Goal: Information Seeking & Learning: Learn about a topic

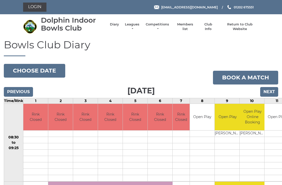
click at [37, 69] on button "Choose date" at bounding box center [34, 71] width 61 height 14
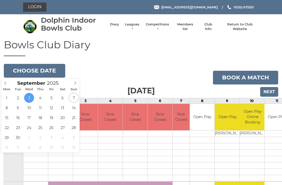
type input "2025-09-08"
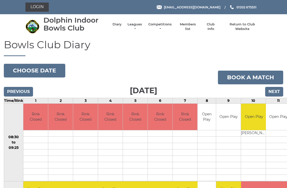
click at [277, 92] on input "Next" at bounding box center [274, 92] width 18 height 10
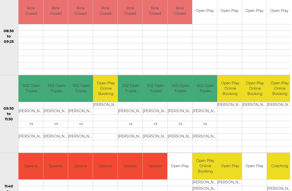
scroll to position [0, 3]
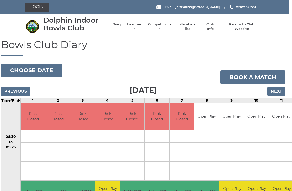
click at [136, 28] on link "Leagues" at bounding box center [135, 26] width 16 height 9
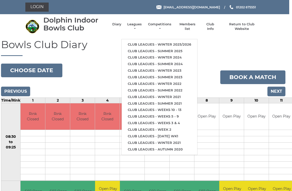
click at [163, 44] on link "Club leagues - Winter 2025/2026" at bounding box center [160, 44] width 76 height 7
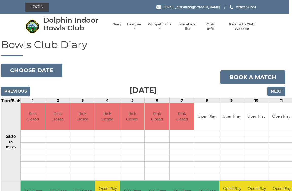
scroll to position [0, 3]
click at [140, 27] on link "Leagues" at bounding box center [135, 26] width 16 height 9
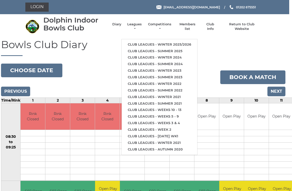
click at [174, 48] on link "Club leagues - Summer 2025" at bounding box center [160, 51] width 76 height 7
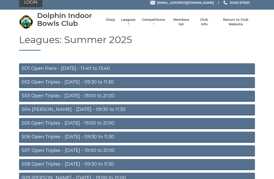
scroll to position [5, 0]
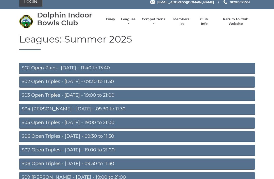
click at [115, 80] on link "S02 Open Triples - [DATE] - 09:30 to 11:30" at bounding box center [137, 82] width 236 height 11
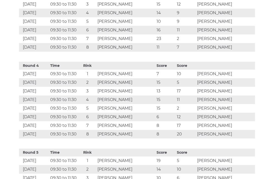
click at [216, 122] on td "Phil WALKER" at bounding box center [225, 126] width 59 height 9
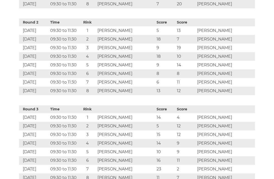
scroll to position [342, 0]
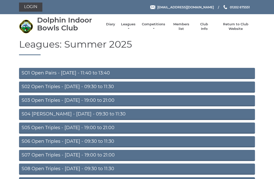
scroll to position [21, 0]
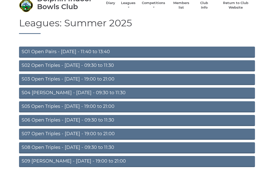
click at [99, 135] on link "S07 Open Triples - [DATE] - 19:00 to 21:00" at bounding box center [137, 134] width 236 height 11
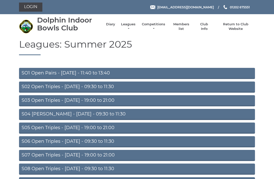
scroll to position [21, 0]
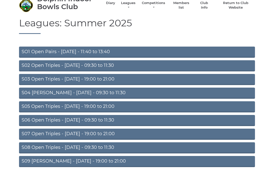
click at [131, 5] on link "Leagues" at bounding box center [128, 5] width 16 height 9
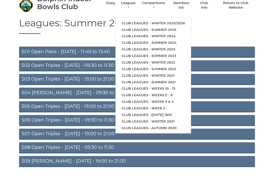
click at [147, 20] on link "Club leagues - Winter 2025/2026" at bounding box center [153, 23] width 76 height 7
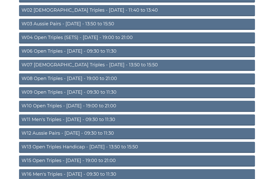
scroll to position [80, 0]
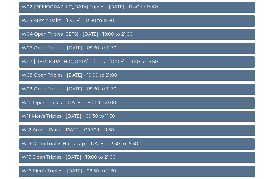
click at [106, 160] on link "W15 Open Triples - [DATE] - 19:00 to 21:00" at bounding box center [137, 158] width 236 height 11
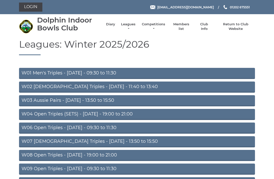
click at [125, 116] on link "W04 Open Triples (SETS) - [DATE] - 19:00 to 21:00" at bounding box center [137, 114] width 236 height 11
